Goal: Obtain resource: Download file/media

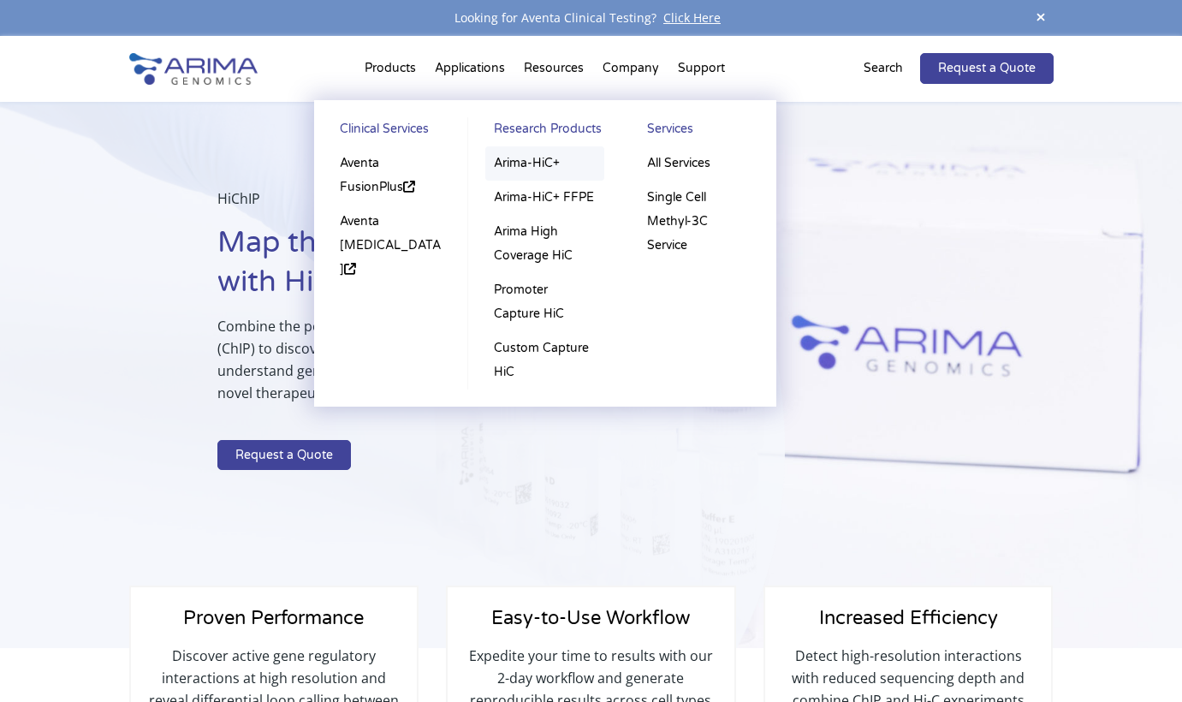
click at [536, 169] on link "Arima-HiC+" at bounding box center [544, 163] width 119 height 34
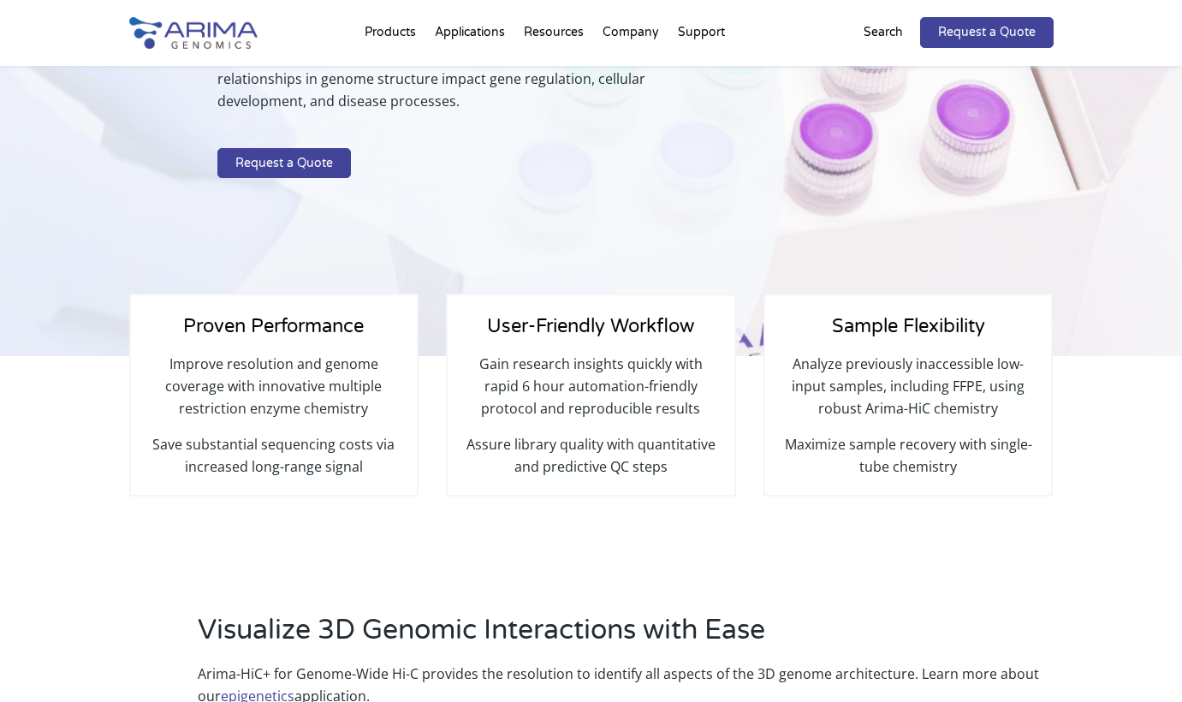
scroll to position [274, 0]
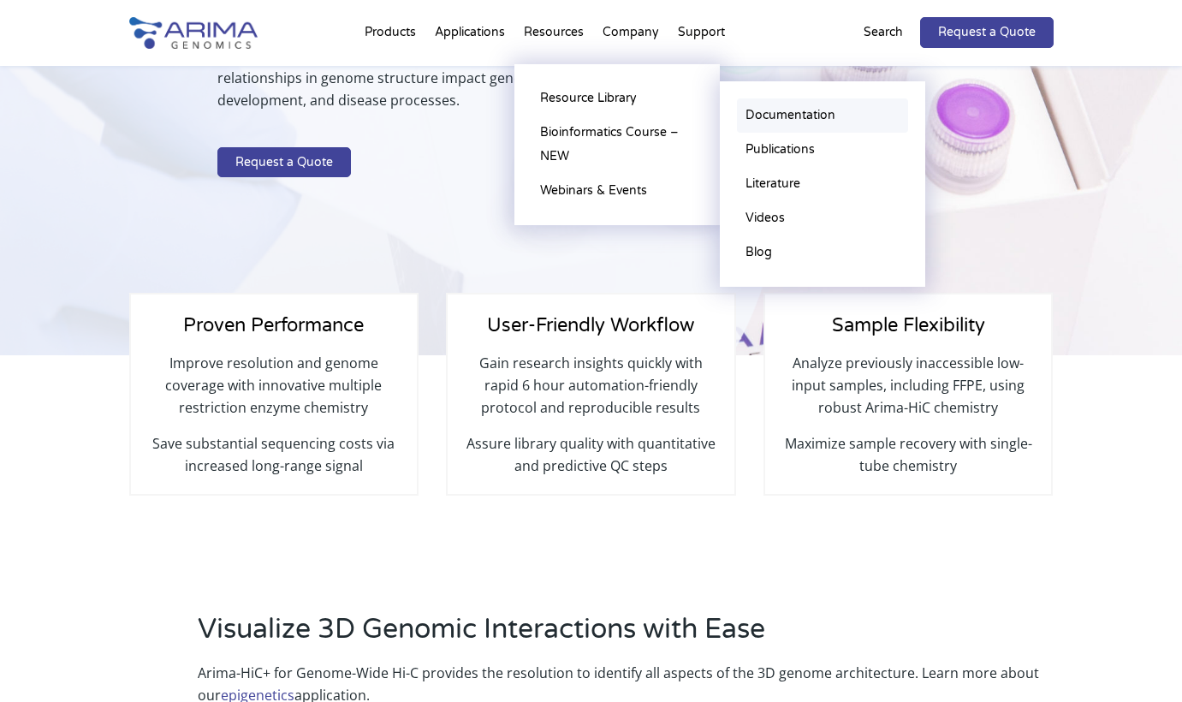
click at [780, 116] on link "Documentation" at bounding box center [822, 115] width 171 height 34
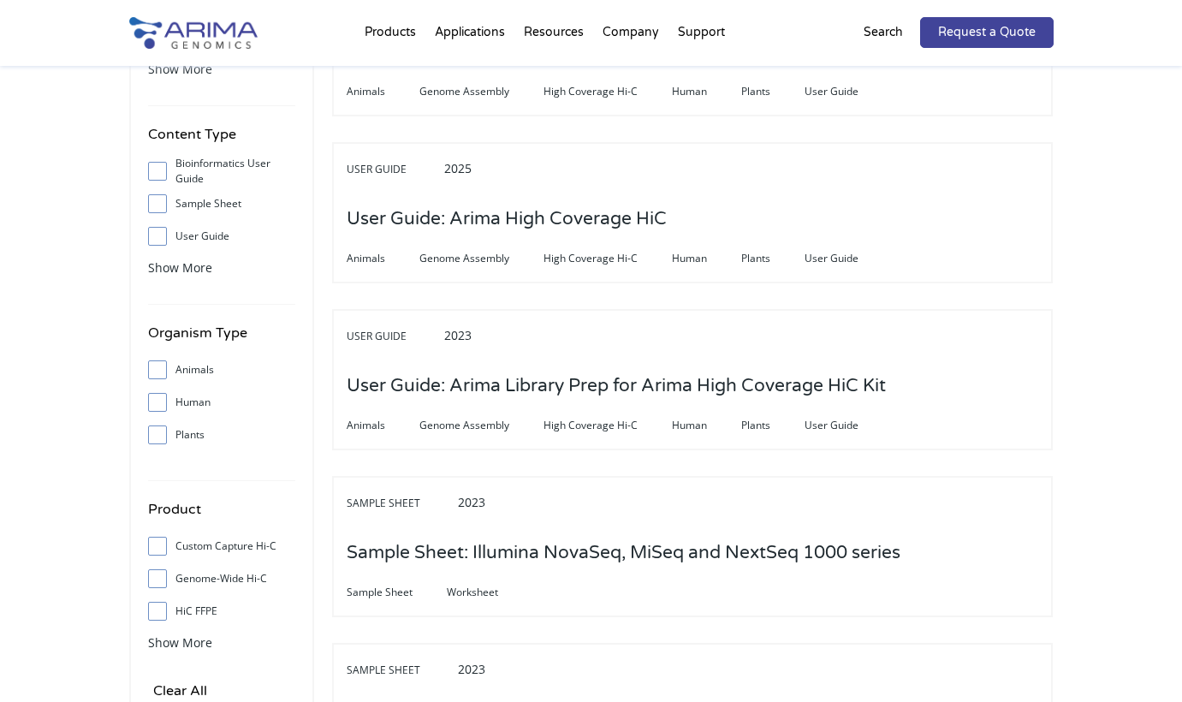
scroll to position [274, 0]
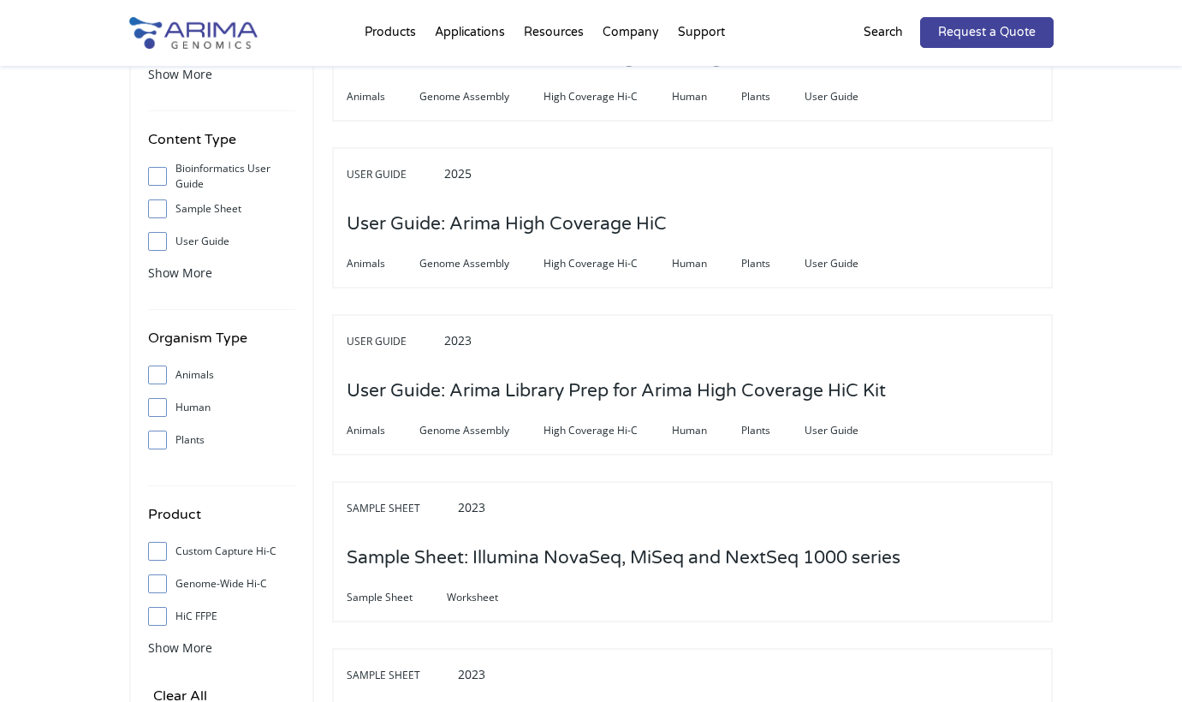
click at [157, 239] on input "User Guide" at bounding box center [156, 240] width 11 height 11
checkbox input "true"
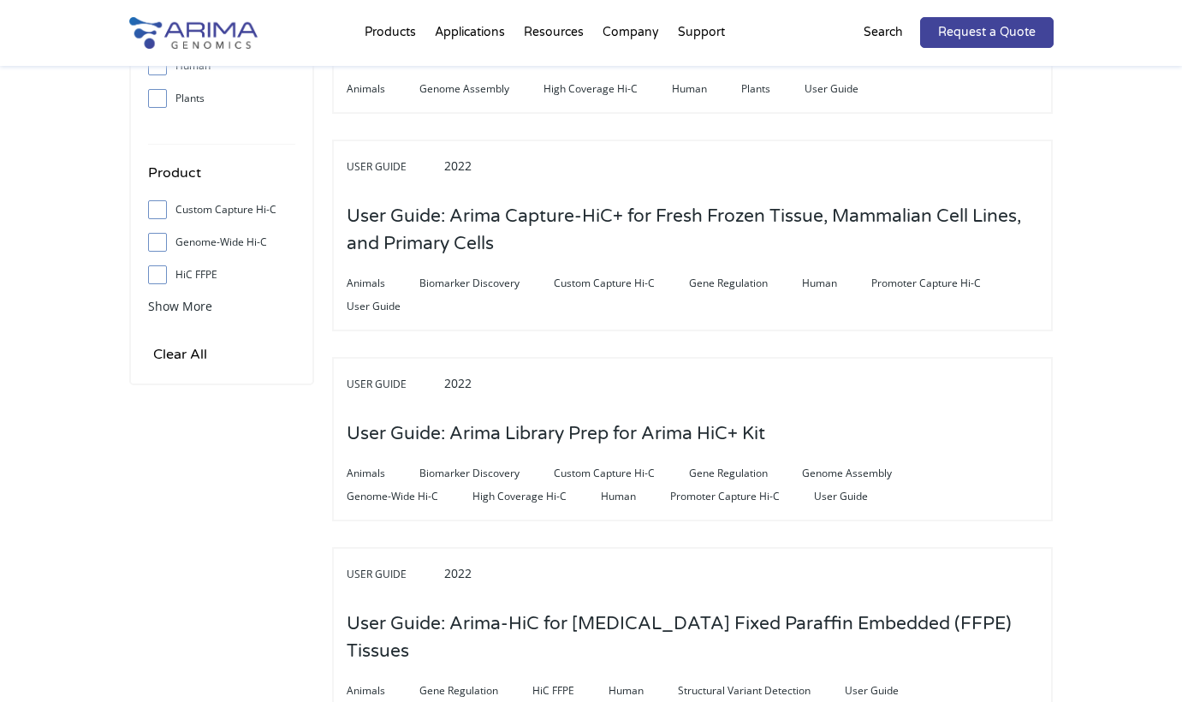
scroll to position [616, 0]
click at [157, 303] on span "Show More" at bounding box center [180, 305] width 64 height 16
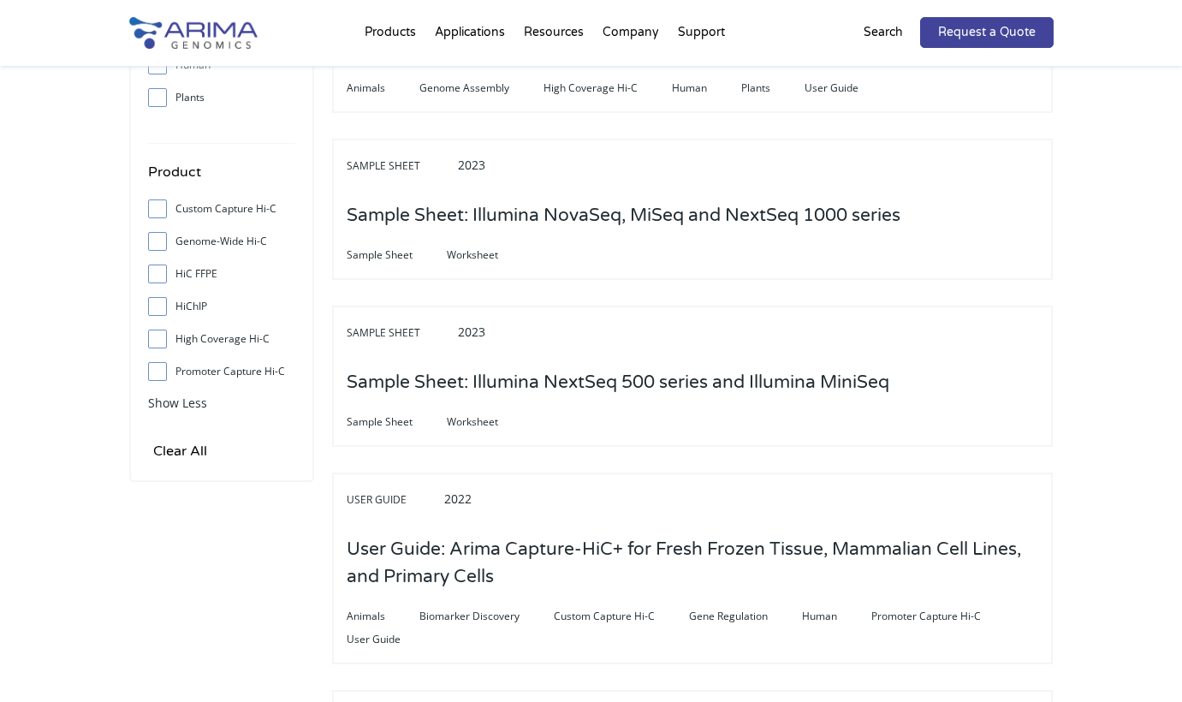
click at [157, 303] on input "HiChIP" at bounding box center [156, 305] width 11 height 11
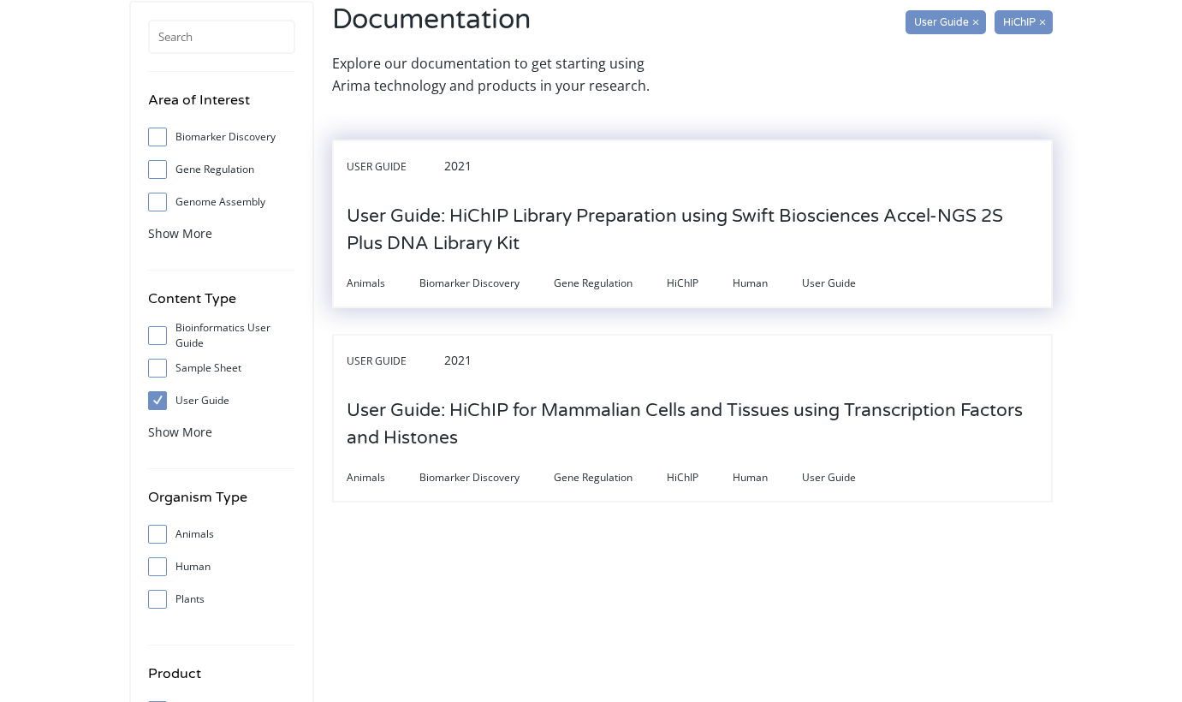
scroll to position [0, 0]
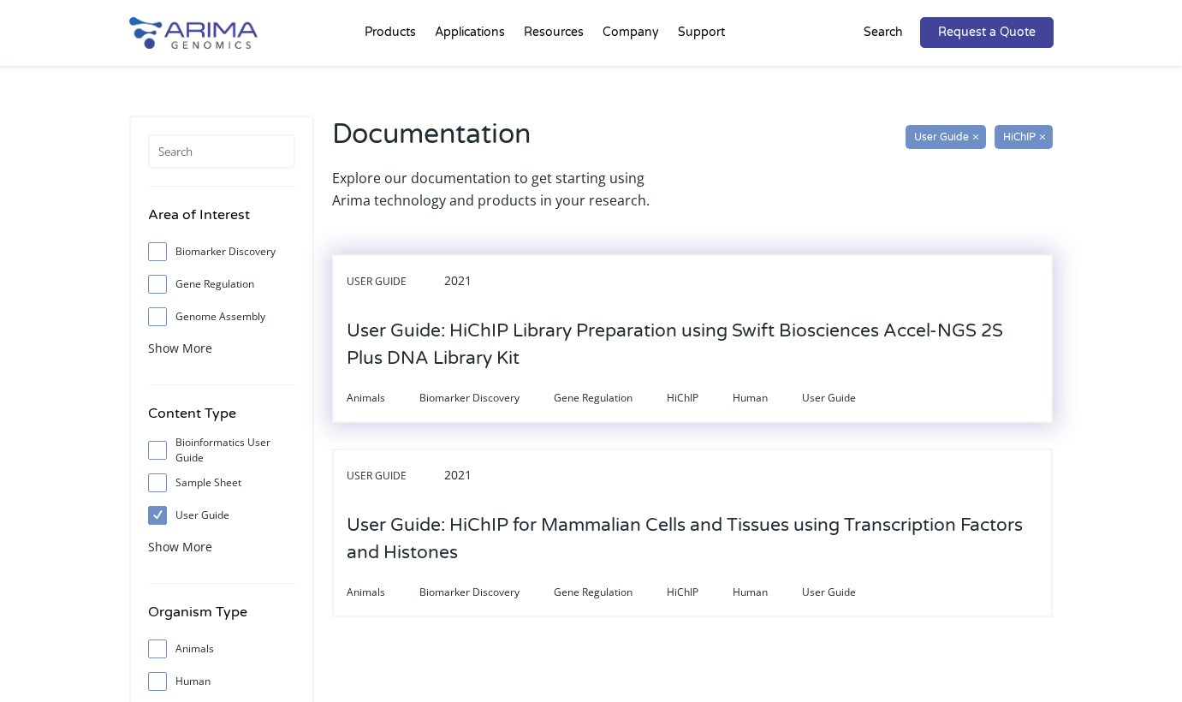
click at [510, 335] on h3 "User Guide: HiChIP Library Preparation using Swift Biosciences Accel-NGS 2S Plu…" at bounding box center [692, 345] width 691 height 80
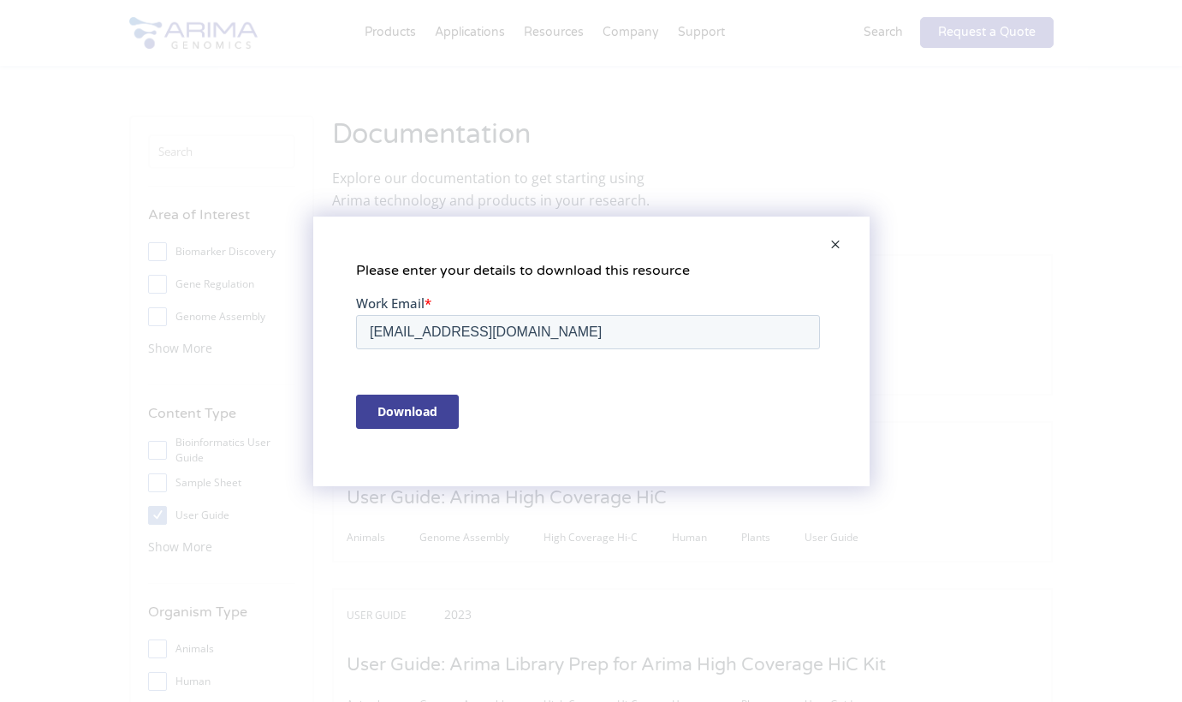
click at [810, 193] on div "Please enter your details to download this resource" at bounding box center [591, 351] width 1182 height 702
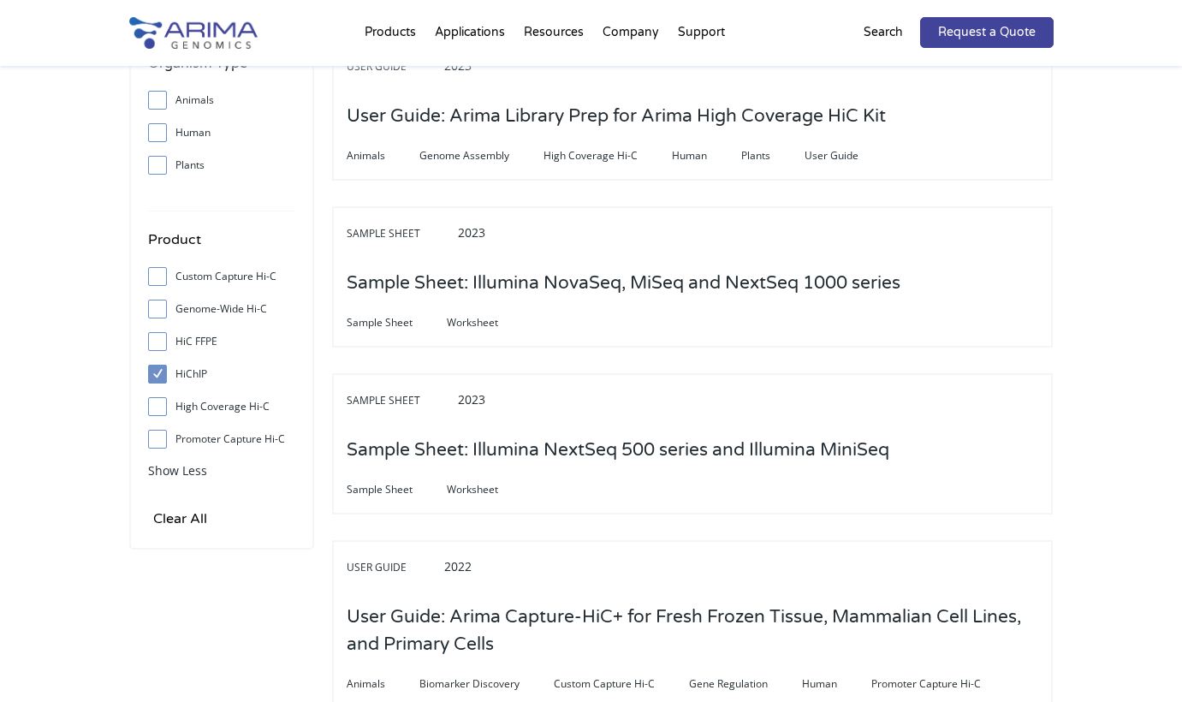
scroll to position [548, 0]
click at [141, 374] on div "Area of Interest Biomarker Discovery Gene Regulation Genome Assembly Structural…" at bounding box center [221, 59] width 185 height 982
click at [159, 375] on input "HiChIP" at bounding box center [156, 374] width 11 height 11
click at [157, 375] on input "HiChIP" at bounding box center [156, 374] width 11 height 11
checkbox input "true"
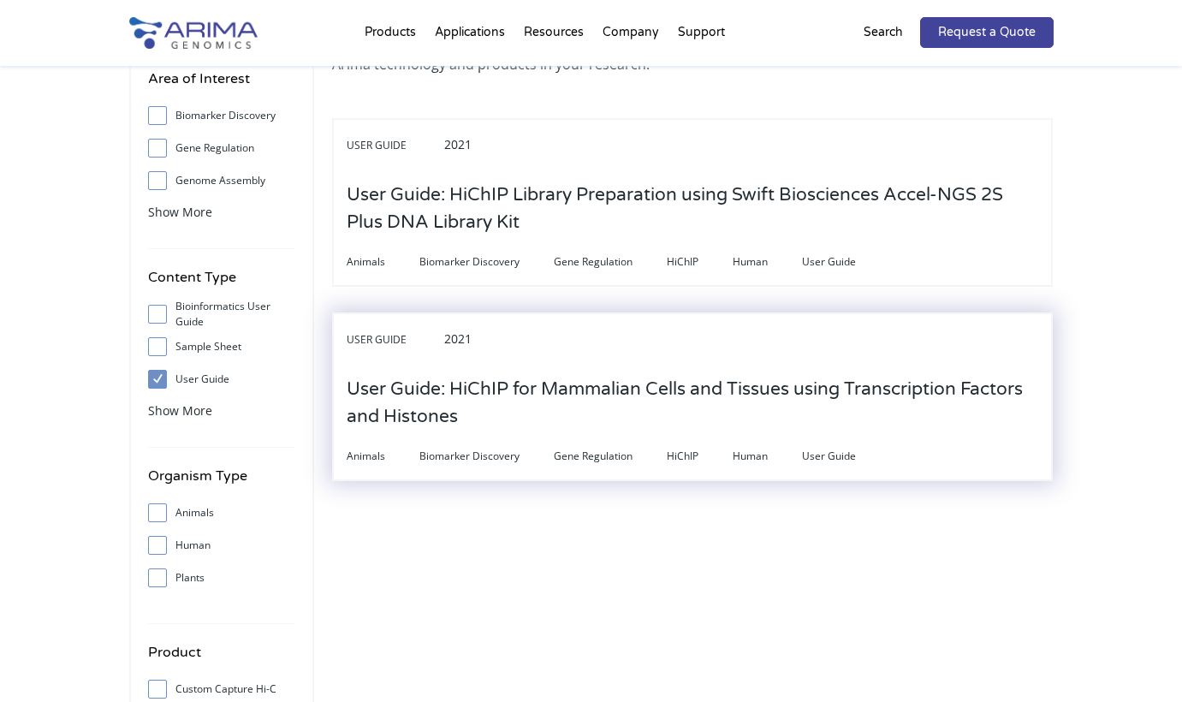
scroll to position [137, 0]
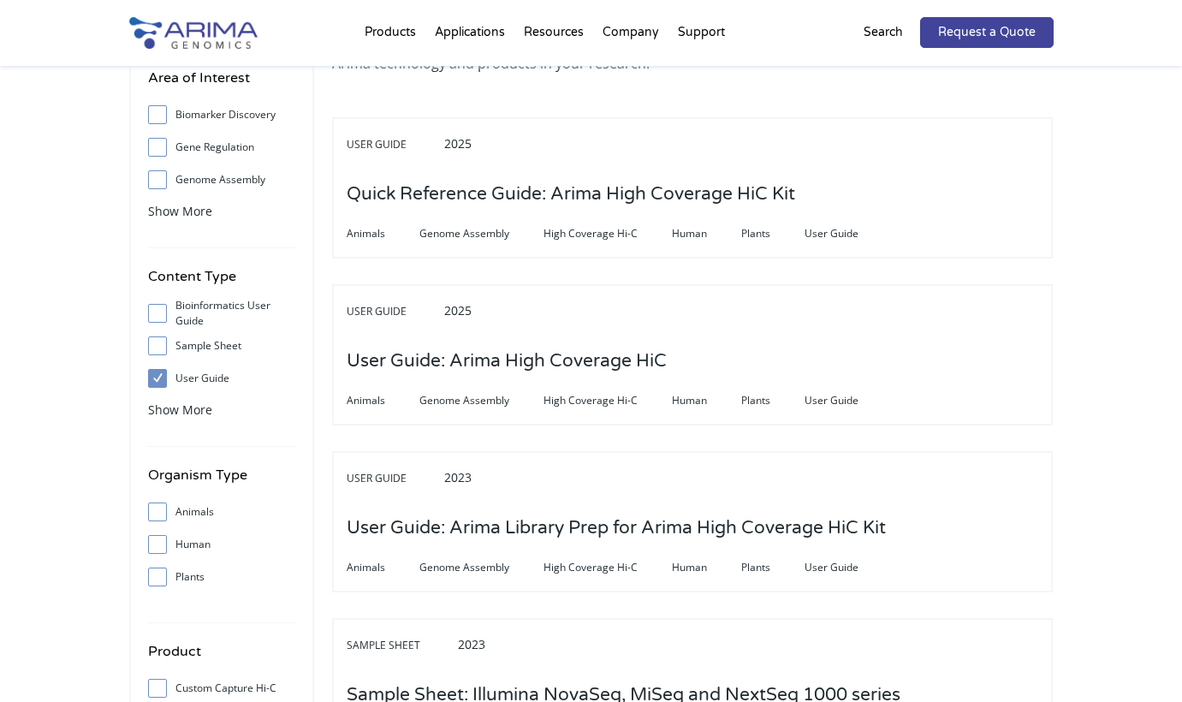
click at [154, 378] on input "User Guide" at bounding box center [156, 377] width 11 height 11
checkbox input "true"
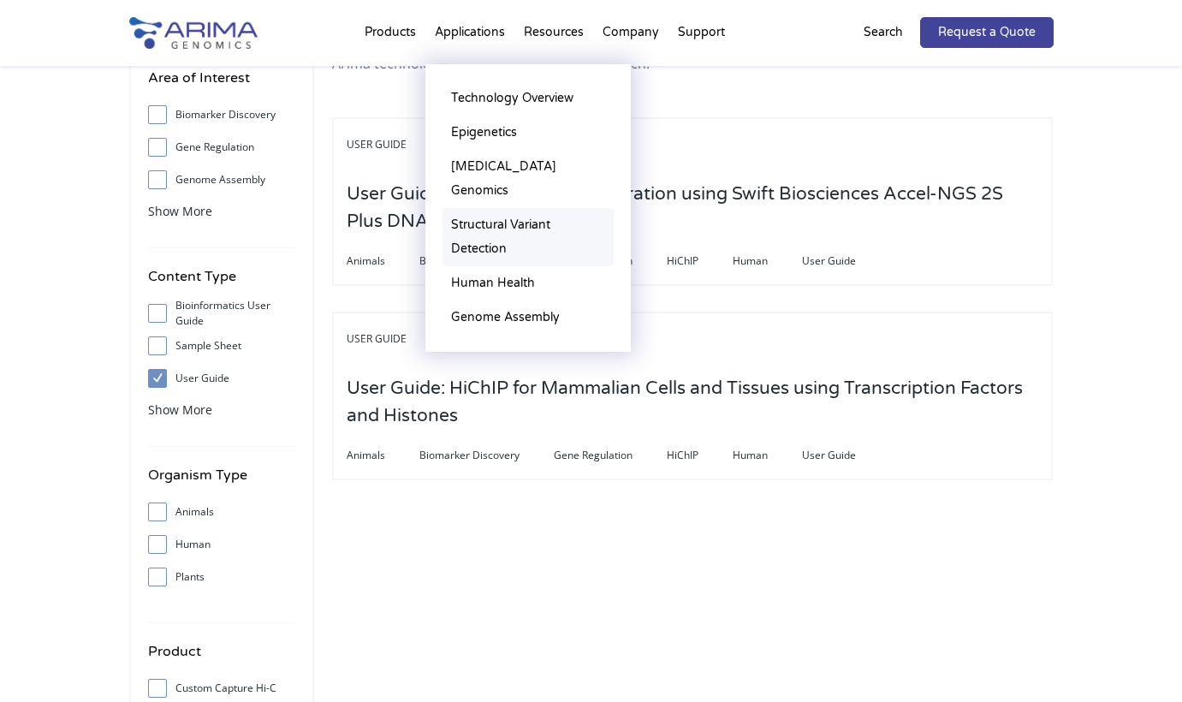
scroll to position [0, 0]
